Goal: Task Accomplishment & Management: Complete application form

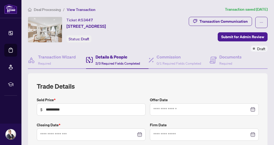
type input "**********"
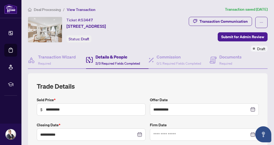
click at [106, 41] on div "Ticket #: 53447 [STREET_ADDRESS] Status: Draft" at bounding box center [85, 30] width 39 height 26
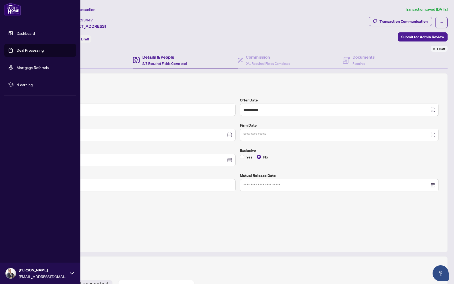
click at [24, 48] on link "Deal Processing" at bounding box center [30, 50] width 27 height 5
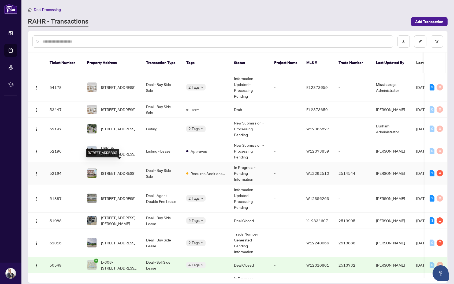
click at [126, 145] on span "[STREET_ADDRESS]" at bounding box center [118, 173] width 34 height 6
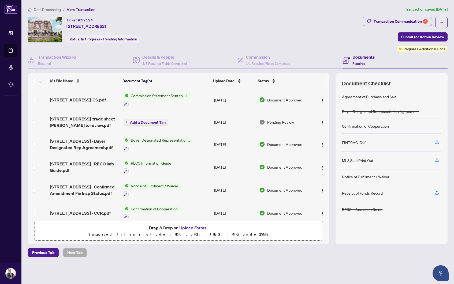
click at [200, 145] on button "Upload Forms" at bounding box center [192, 227] width 30 height 7
click at [273, 141] on icon "button" at bounding box center [436, 141] width 2 height 3
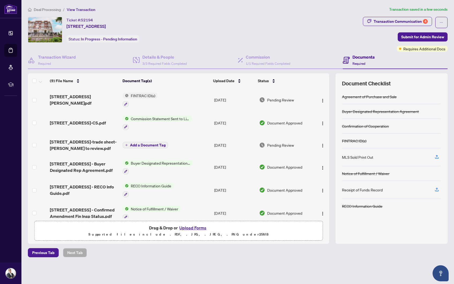
click at [197, 145] on button "Upload Forms" at bounding box center [192, 227] width 30 height 7
click at [273, 145] on icon "button" at bounding box center [436, 189] width 5 height 5
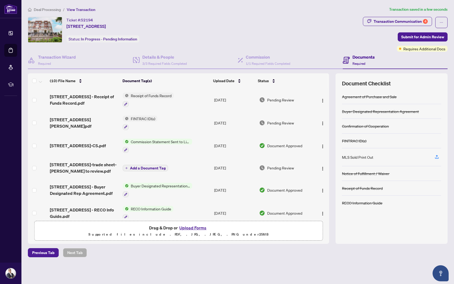
click at [187, 145] on button "Upload Forms" at bounding box center [192, 227] width 30 height 7
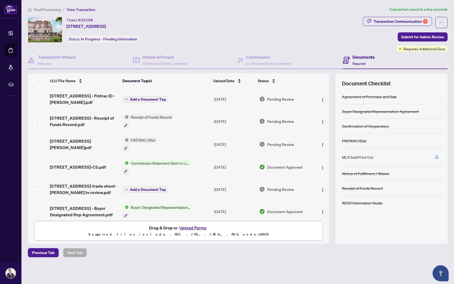
click at [141, 98] on span "Add a Document Tag" at bounding box center [148, 99] width 36 height 4
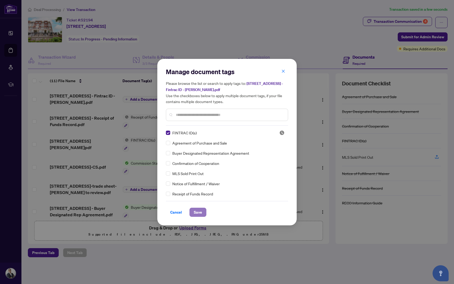
click at [195, 145] on span "Save" at bounding box center [198, 212] width 8 height 9
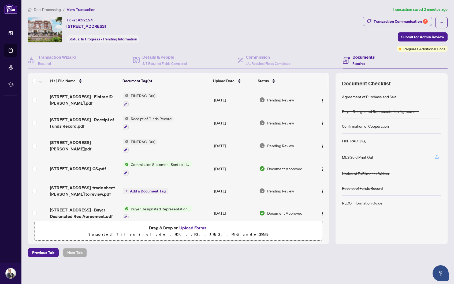
click at [273, 145] on icon "button" at bounding box center [436, 156] width 5 height 5
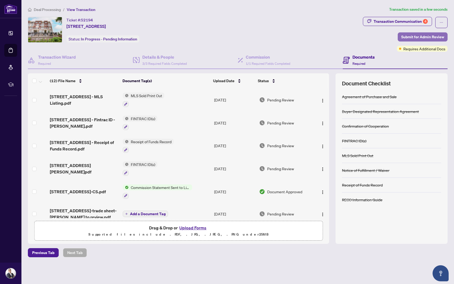
click at [273, 36] on span "Submit for Admin Review" at bounding box center [422, 37] width 43 height 9
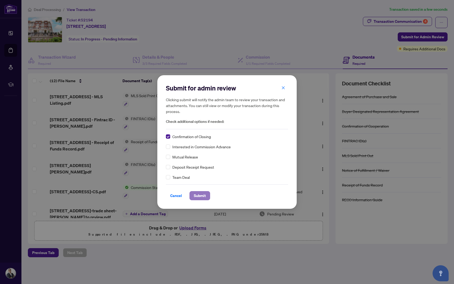
click at [200, 145] on span "Submit" at bounding box center [200, 195] width 12 height 9
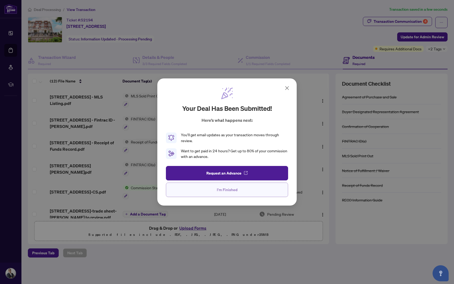
click at [229, 145] on span "I'm Finished" at bounding box center [227, 190] width 21 height 9
